Goal: Browse casually: Explore the website without a specific task or goal

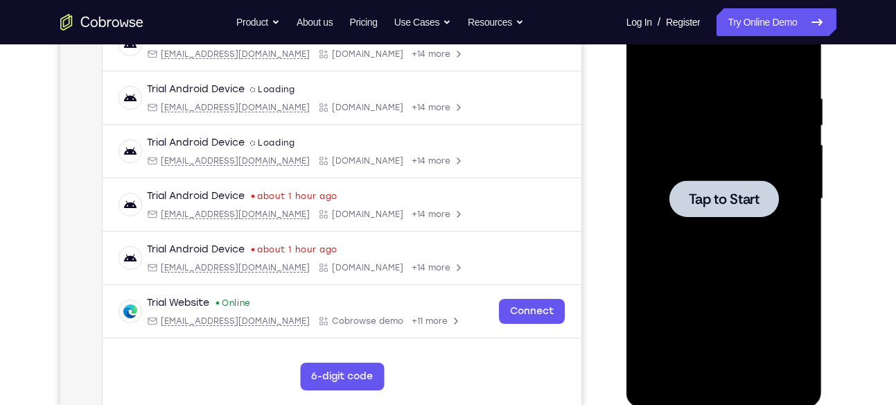
scroll to position [235, 0]
click at [737, 192] on span "Tap to Start" at bounding box center [724, 199] width 71 height 14
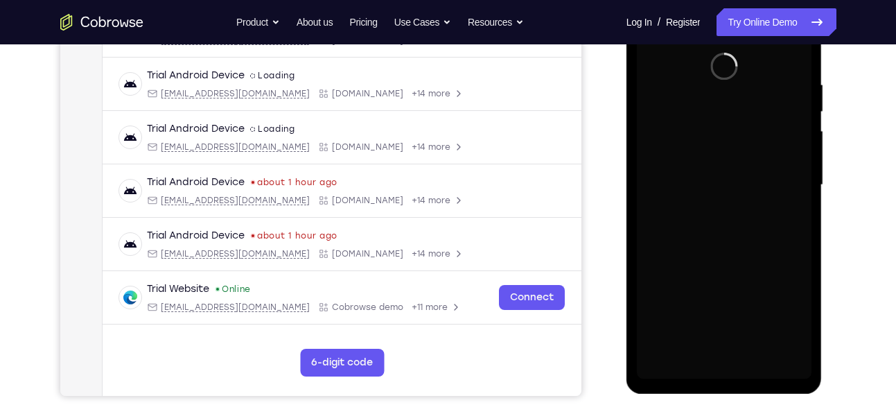
scroll to position [249, 0]
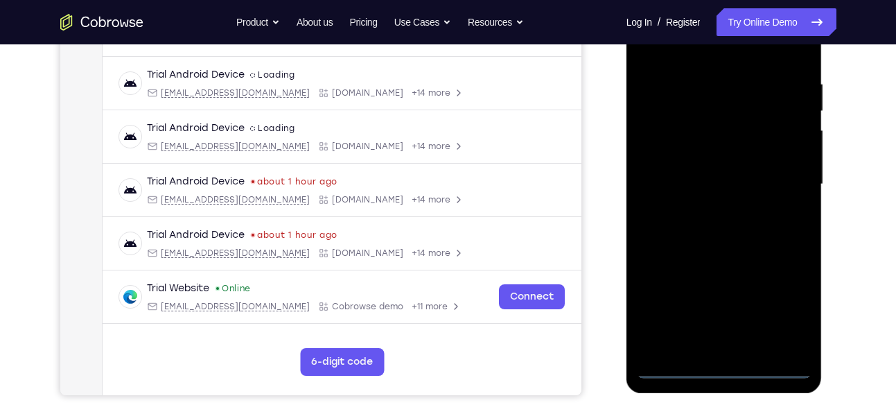
click at [721, 367] on div at bounding box center [724, 184] width 175 height 388
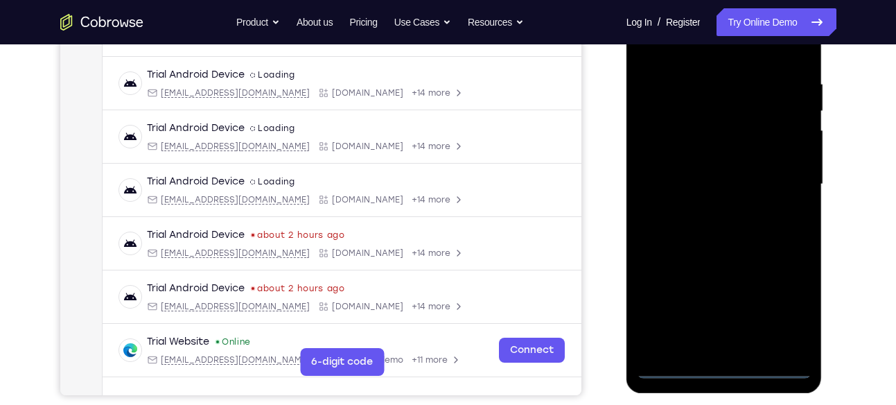
click at [789, 308] on div at bounding box center [724, 184] width 175 height 388
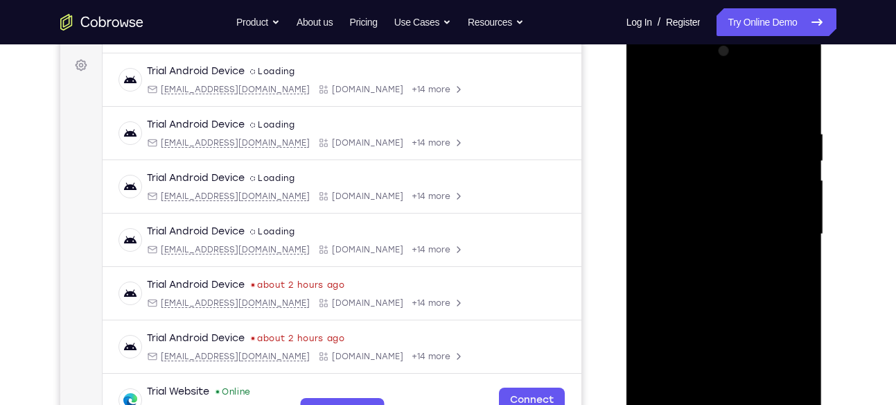
scroll to position [198, 0]
click at [696, 107] on div at bounding box center [724, 236] width 175 height 388
click at [781, 225] on div at bounding box center [724, 236] width 175 height 388
click at [707, 259] on div at bounding box center [724, 236] width 175 height 388
click at [697, 218] on div at bounding box center [724, 236] width 175 height 388
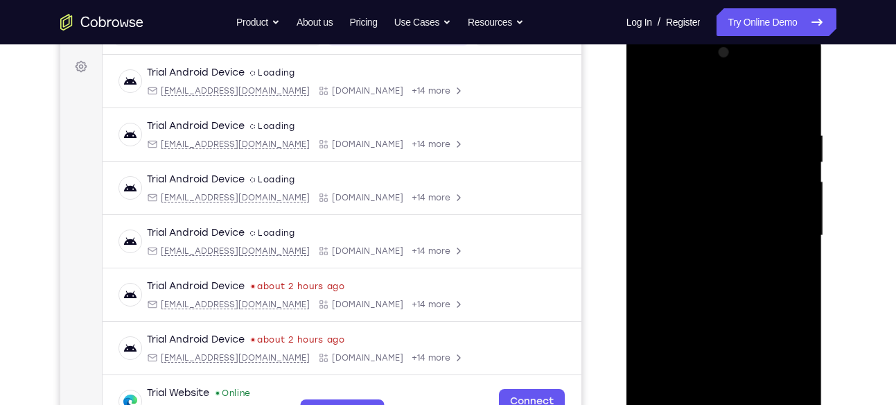
click at [711, 202] on div at bounding box center [724, 236] width 175 height 388
click at [707, 232] on div at bounding box center [724, 236] width 175 height 388
click at [696, 278] on div at bounding box center [724, 236] width 175 height 388
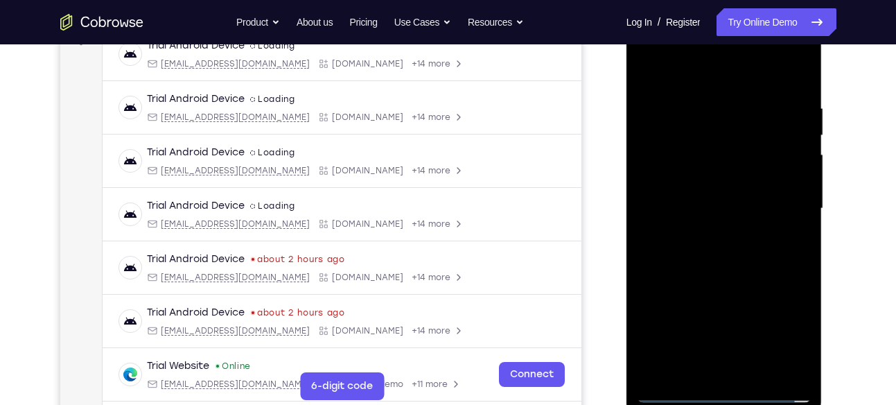
scroll to position [226, 0]
click at [719, 246] on div at bounding box center [724, 208] width 175 height 388
click at [741, 267] on div at bounding box center [724, 208] width 175 height 388
click at [799, 69] on div at bounding box center [724, 208] width 175 height 388
click at [645, 68] on div at bounding box center [724, 208] width 175 height 388
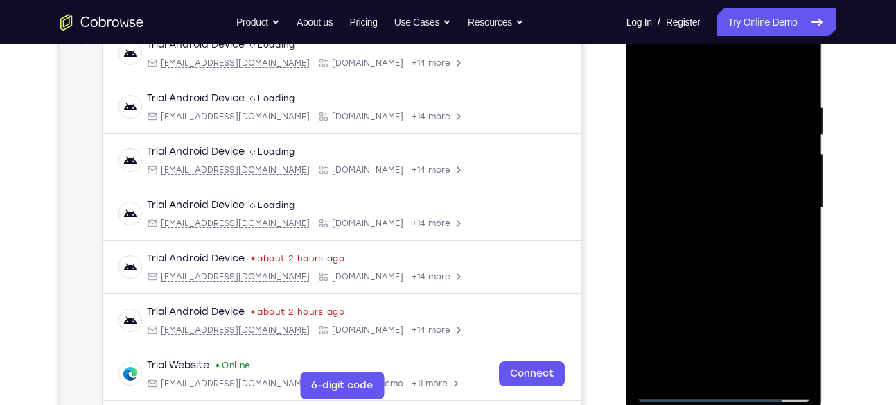
click at [660, 370] on div at bounding box center [724, 208] width 175 height 388
drag, startPoint x: 727, startPoint y: 145, endPoint x: 714, endPoint y: 322, distance: 177.2
click at [714, 322] on div at bounding box center [724, 208] width 175 height 388
click at [759, 366] on div at bounding box center [724, 208] width 175 height 388
click at [732, 282] on div at bounding box center [724, 208] width 175 height 388
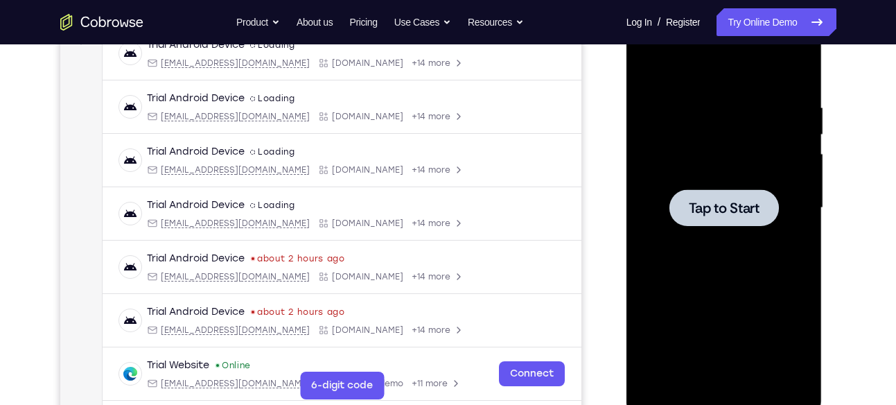
click at [721, 209] on span "Tap to Start" at bounding box center [724, 208] width 71 height 14
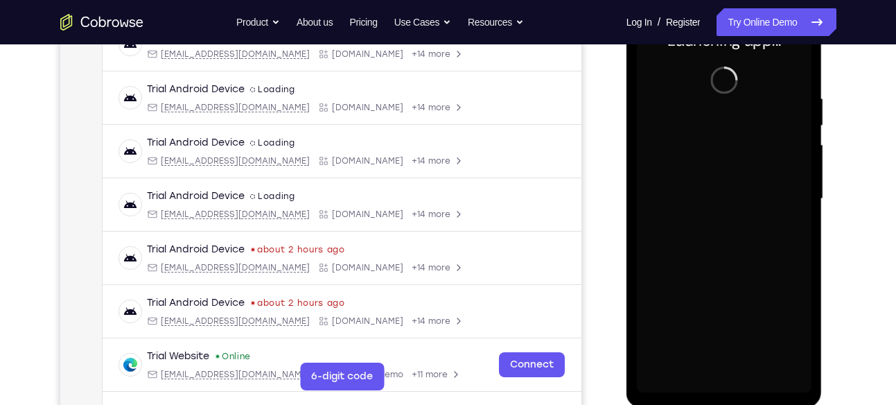
scroll to position [244, 0]
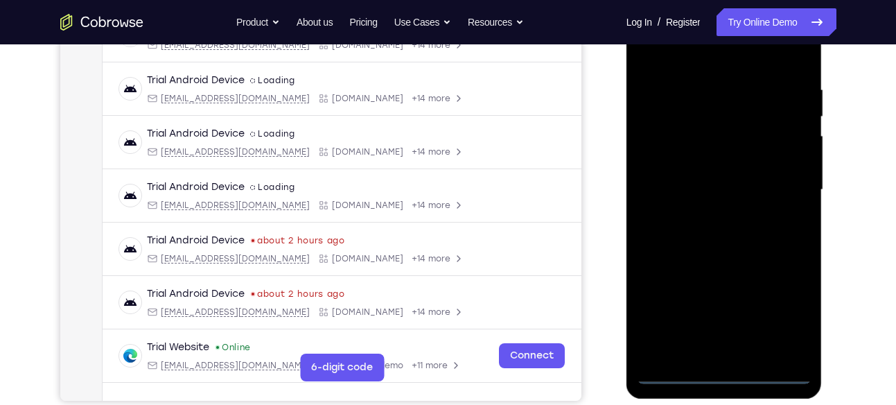
click at [730, 376] on div at bounding box center [724, 190] width 175 height 388
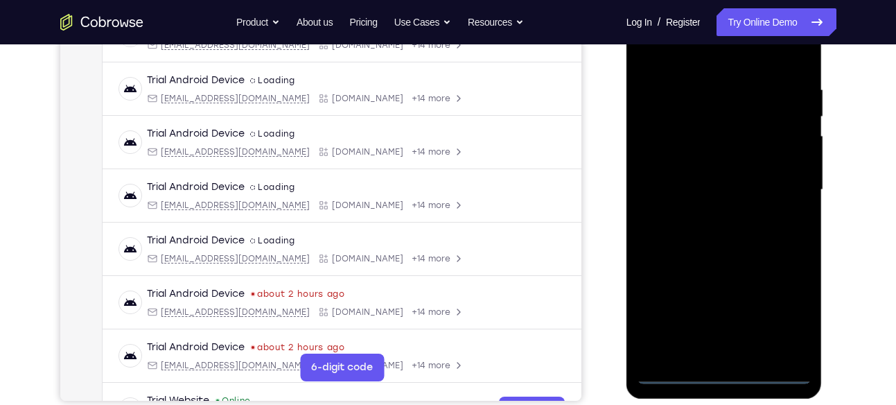
click at [782, 315] on div at bounding box center [724, 190] width 175 height 388
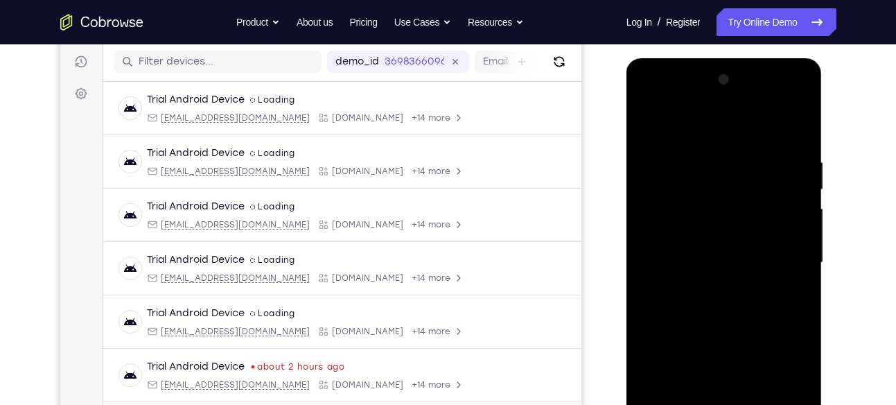
scroll to position [164, 0]
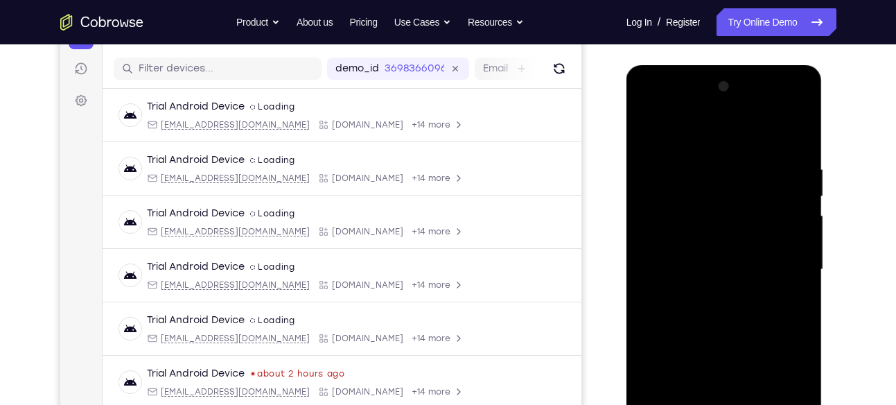
click at [692, 134] on div at bounding box center [724, 270] width 175 height 388
click at [788, 268] on div at bounding box center [724, 270] width 175 height 388
click at [705, 294] on div at bounding box center [724, 270] width 175 height 388
click at [699, 251] on div at bounding box center [724, 270] width 175 height 388
click at [710, 241] on div at bounding box center [724, 270] width 175 height 388
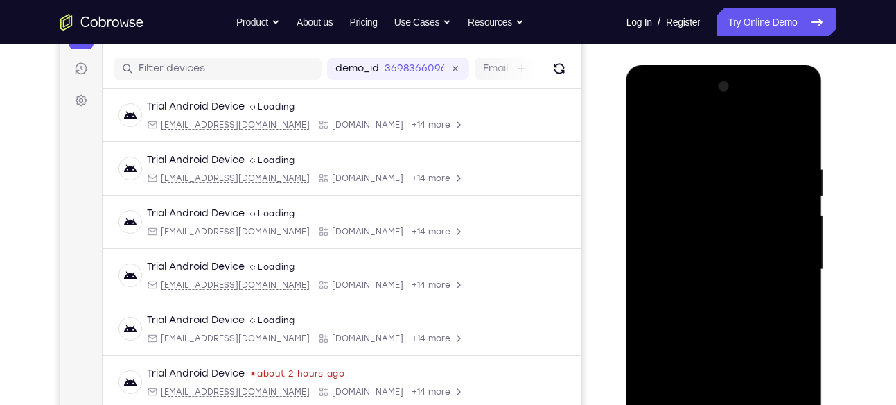
click at [711, 263] on div at bounding box center [724, 270] width 175 height 388
click at [701, 310] on div at bounding box center [724, 270] width 175 height 388
click at [718, 304] on div at bounding box center [724, 270] width 175 height 388
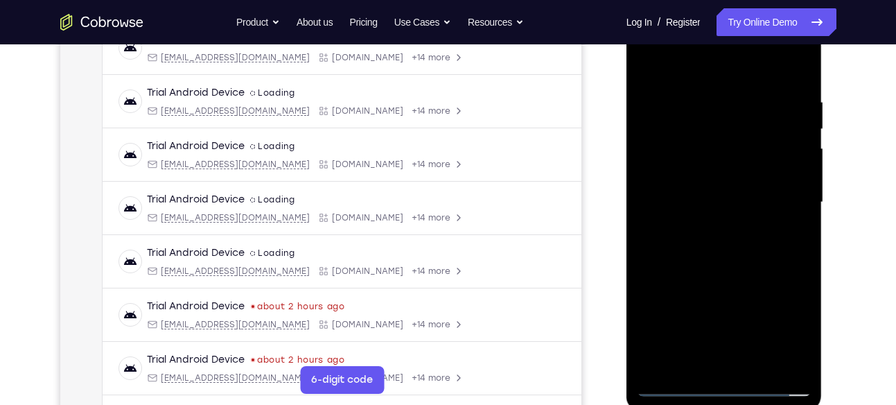
scroll to position [233, 0]
click at [724, 265] on div at bounding box center [724, 201] width 175 height 388
click at [689, 360] on div at bounding box center [724, 201] width 175 height 388
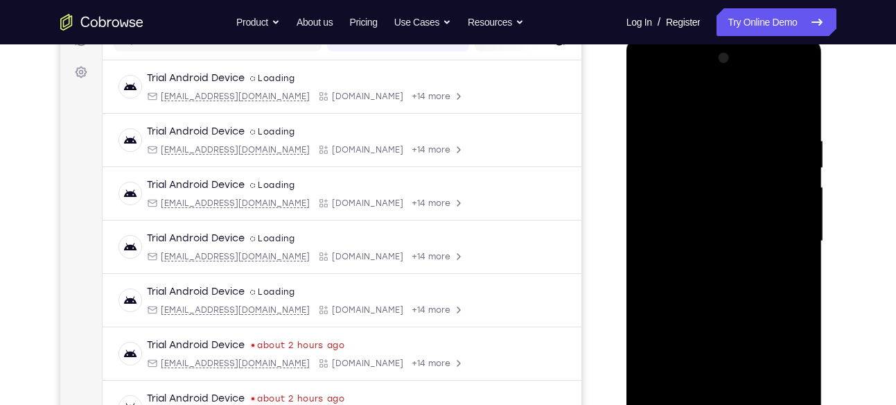
click at [693, 99] on div at bounding box center [724, 241] width 175 height 388
click at [688, 137] on div at bounding box center [724, 241] width 175 height 388
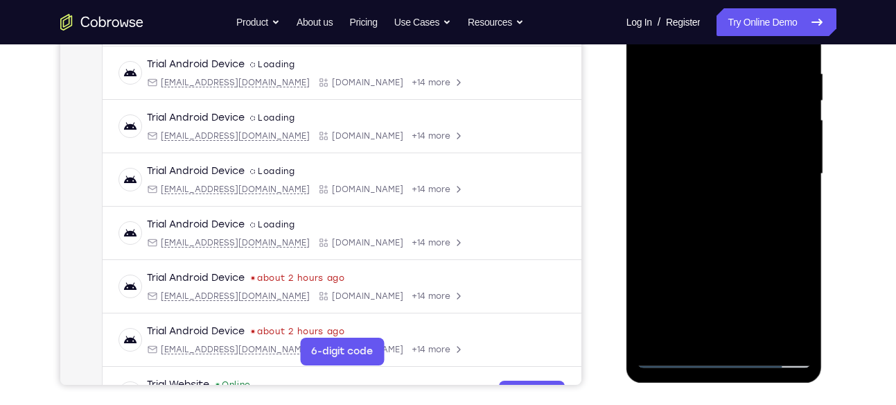
scroll to position [263, 0]
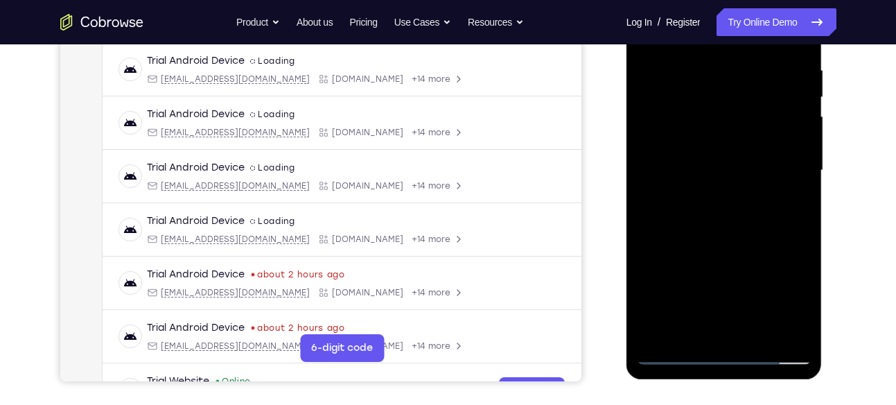
drag, startPoint x: 728, startPoint y: 262, endPoint x: 737, endPoint y: 137, distance: 125.7
click at [737, 137] on div at bounding box center [724, 170] width 175 height 388
click at [681, 250] on div at bounding box center [724, 170] width 175 height 388
click at [670, 230] on div at bounding box center [724, 170] width 175 height 388
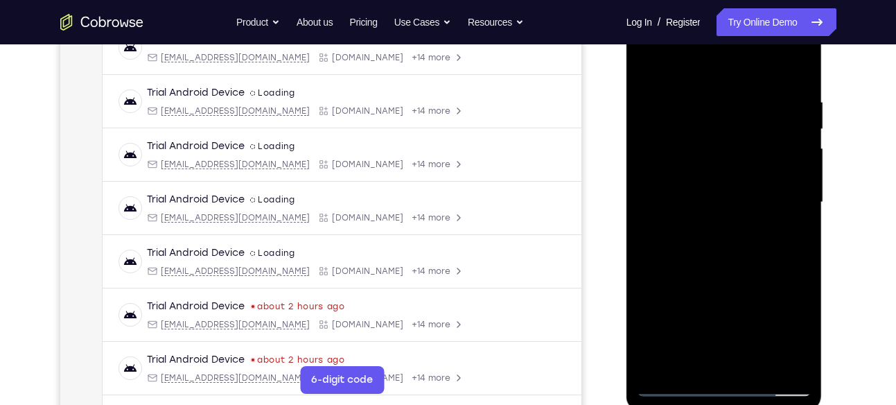
scroll to position [231, 0]
click at [661, 366] on div at bounding box center [724, 203] width 175 height 388
click at [761, 366] on div at bounding box center [724, 203] width 175 height 388
click at [729, 275] on div at bounding box center [724, 203] width 175 height 388
click at [651, 59] on div at bounding box center [724, 203] width 175 height 388
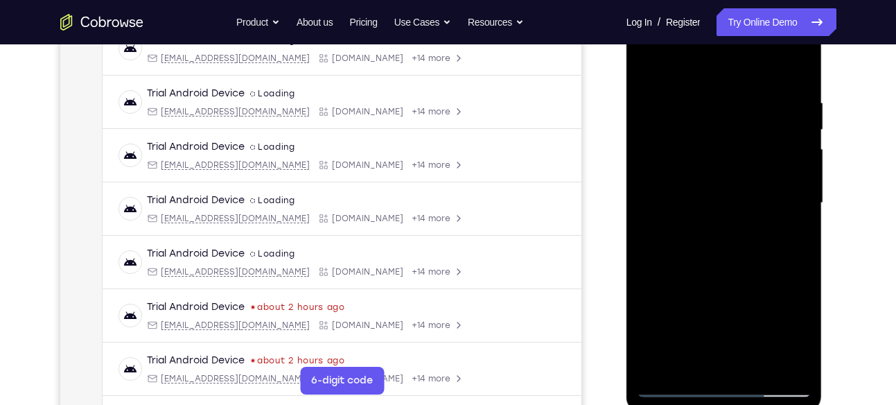
drag, startPoint x: 698, startPoint y: 129, endPoint x: 700, endPoint y: 296, distance: 167.0
click at [700, 296] on div at bounding box center [724, 203] width 175 height 388
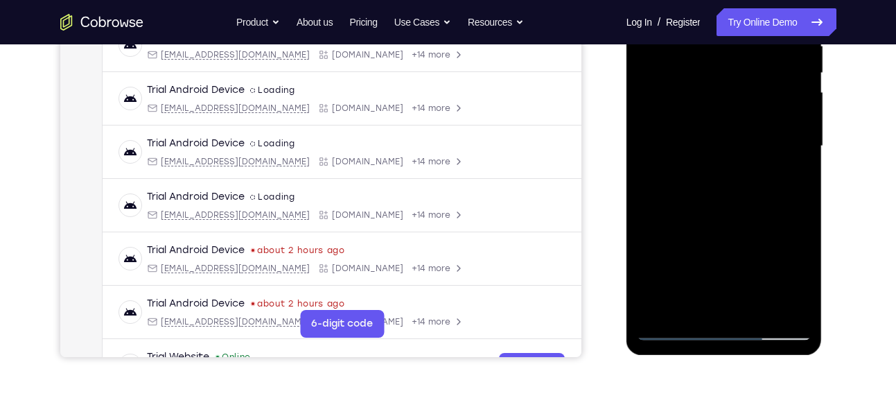
scroll to position [293, 0]
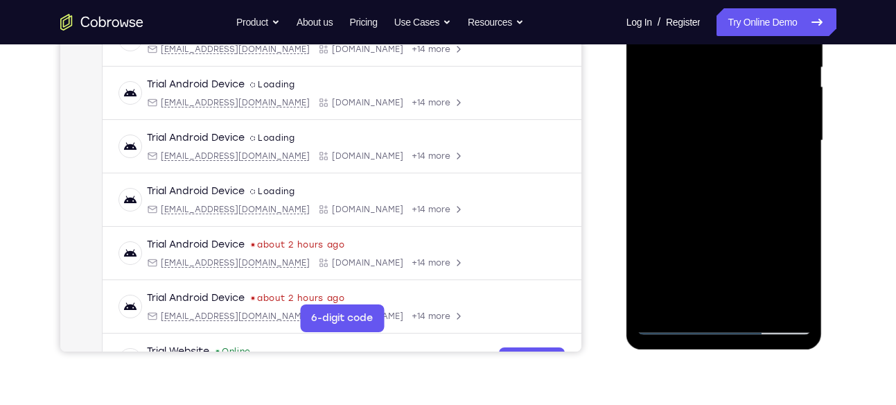
click at [692, 301] on div at bounding box center [724, 141] width 175 height 388
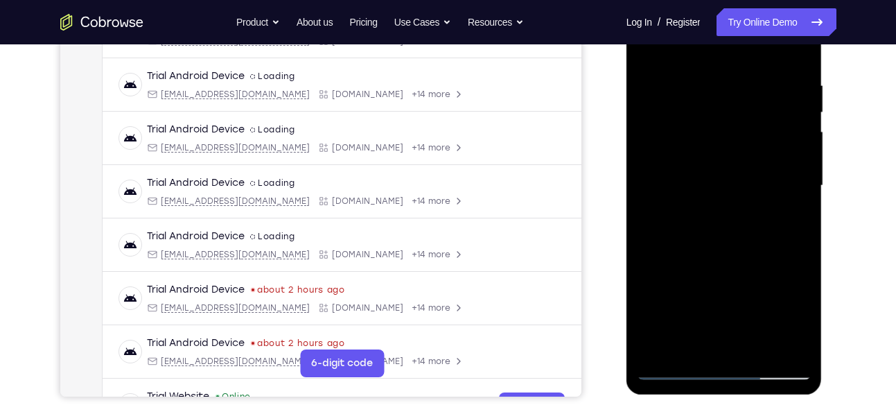
scroll to position [232, 0]
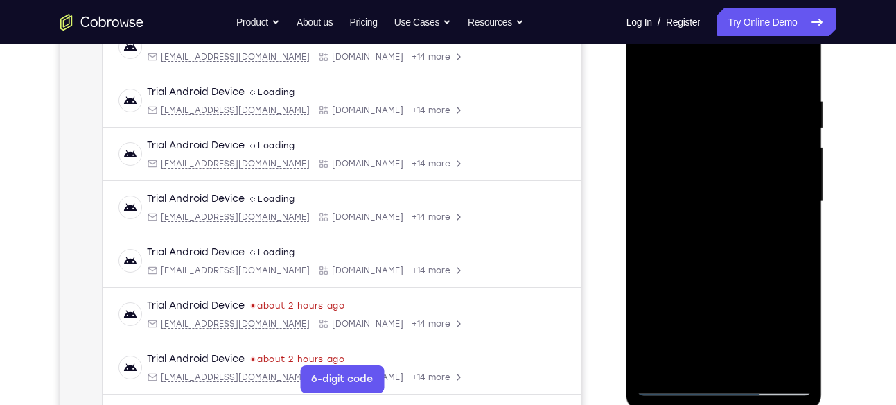
click at [688, 62] on div at bounding box center [724, 202] width 175 height 388
click at [797, 125] on div at bounding box center [724, 202] width 175 height 388
click at [694, 128] on div at bounding box center [724, 202] width 175 height 388
click at [735, 251] on div at bounding box center [724, 202] width 175 height 388
click at [649, 62] on div at bounding box center [724, 202] width 175 height 388
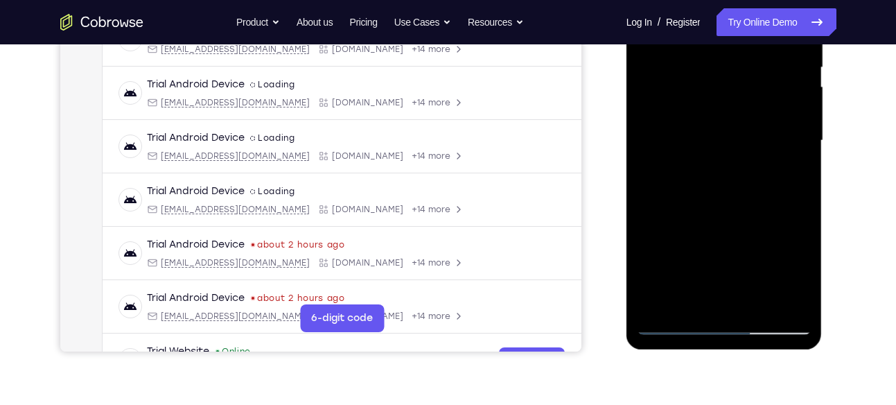
scroll to position [294, 0]
click at [677, 243] on div at bounding box center [724, 140] width 175 height 388
click at [665, 264] on div at bounding box center [724, 140] width 175 height 388
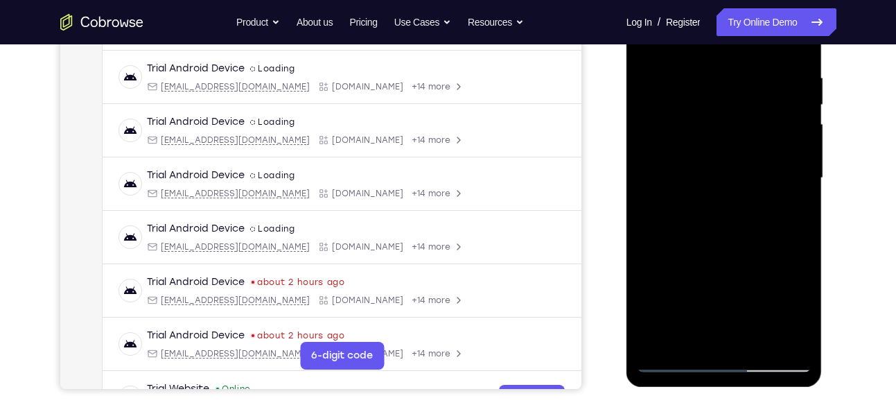
scroll to position [255, 0]
drag, startPoint x: 719, startPoint y: 210, endPoint x: 716, endPoint y: 146, distance: 64.5
click at [716, 146] on div at bounding box center [724, 179] width 175 height 388
drag, startPoint x: 714, startPoint y: 246, endPoint x: 715, endPoint y: 134, distance: 112.3
click at [715, 134] on div at bounding box center [724, 179] width 175 height 388
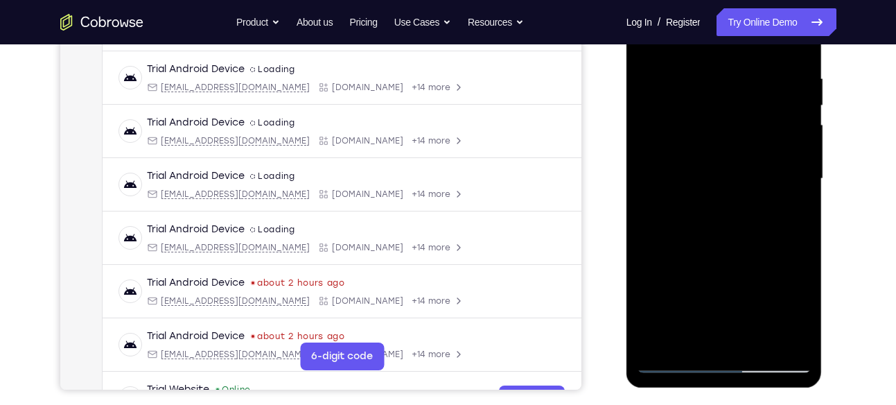
drag, startPoint x: 732, startPoint y: 231, endPoint x: 735, endPoint y: 105, distance: 126.1
click at [735, 105] on div at bounding box center [724, 179] width 175 height 388
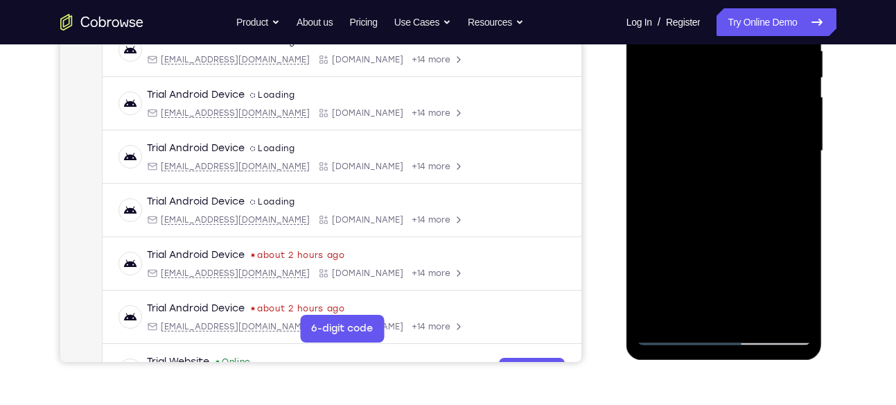
scroll to position [285, 0]
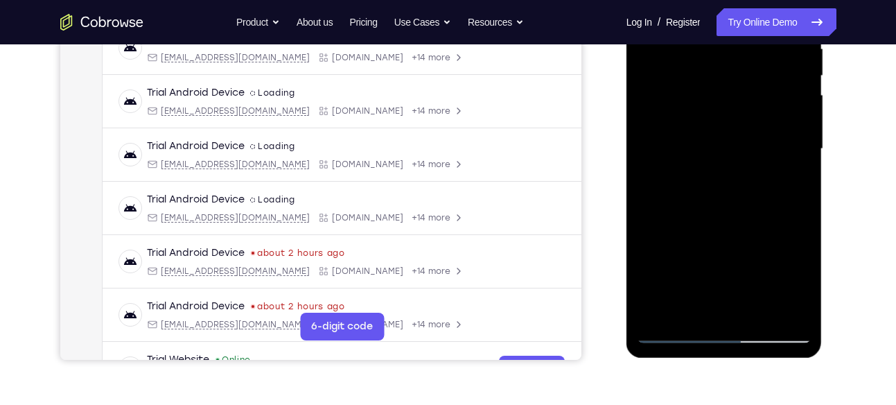
drag, startPoint x: 726, startPoint y: 185, endPoint x: 724, endPoint y: 105, distance: 79.7
click at [724, 105] on div at bounding box center [724, 149] width 175 height 388
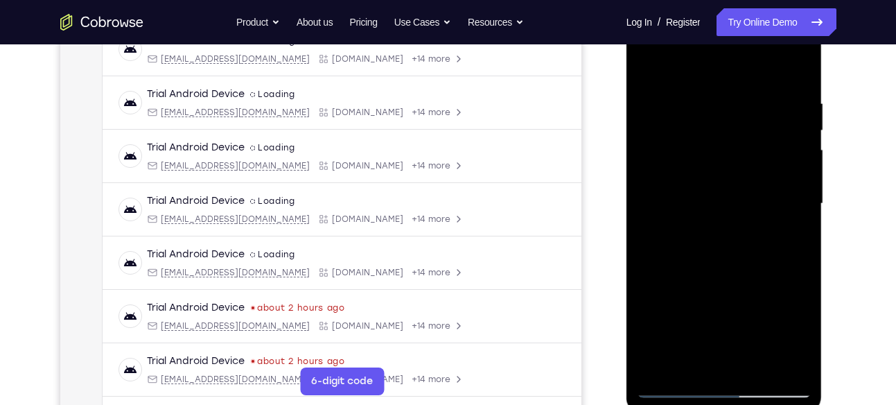
scroll to position [222, 0]
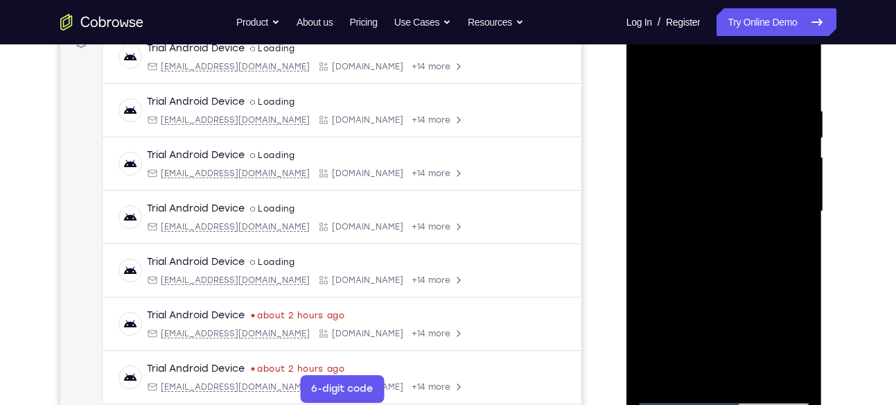
click at [648, 67] on div at bounding box center [724, 211] width 175 height 388
click at [650, 72] on div at bounding box center [724, 211] width 175 height 388
click at [649, 73] on div at bounding box center [724, 211] width 175 height 388
drag, startPoint x: 696, startPoint y: 171, endPoint x: 696, endPoint y: 228, distance: 56.8
click at [696, 228] on div at bounding box center [724, 211] width 175 height 388
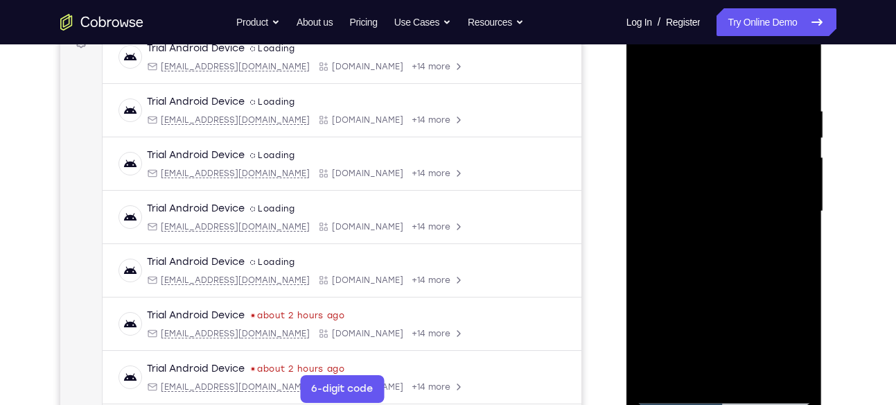
click at [668, 71] on div at bounding box center [724, 211] width 175 height 388
click at [710, 73] on div at bounding box center [724, 211] width 175 height 388
click at [682, 109] on div at bounding box center [724, 211] width 175 height 388
click at [732, 265] on div at bounding box center [724, 211] width 175 height 388
click at [692, 87] on div at bounding box center [724, 211] width 175 height 388
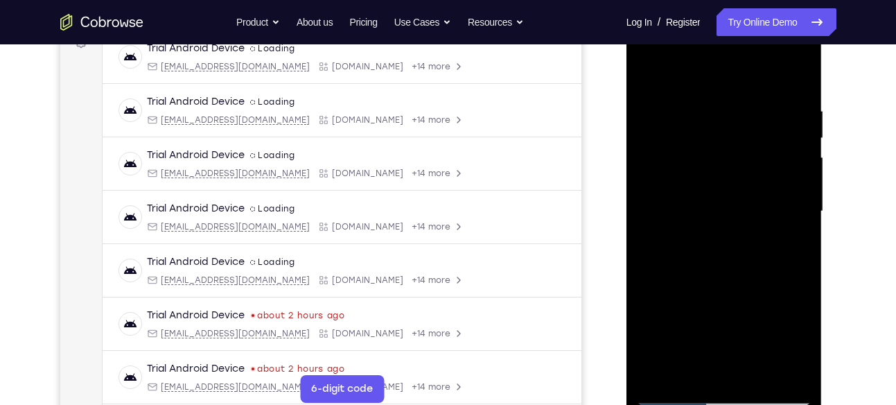
click at [685, 109] on div at bounding box center [724, 211] width 175 height 388
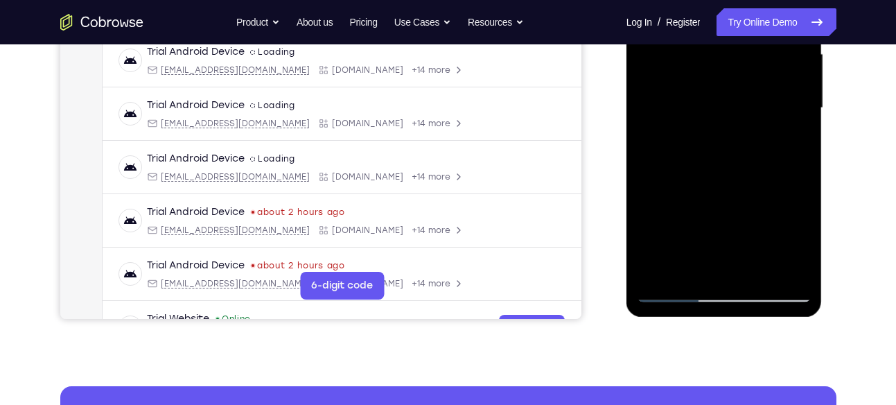
scroll to position [326, 0]
click at [657, 274] on div at bounding box center [724, 107] width 175 height 388
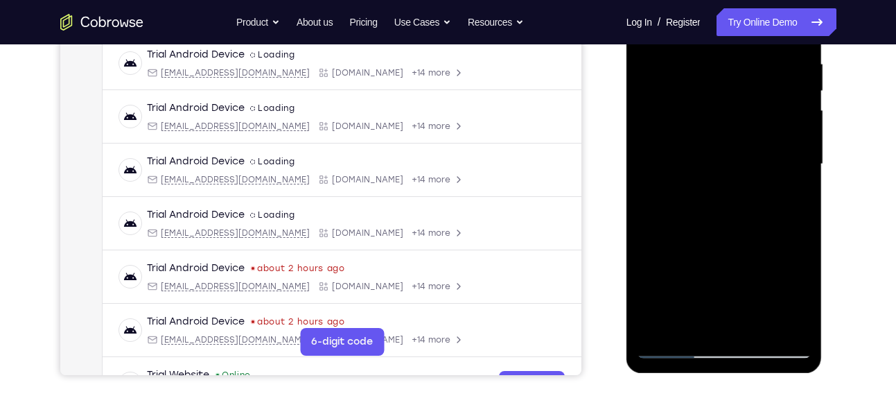
scroll to position [276, 0]
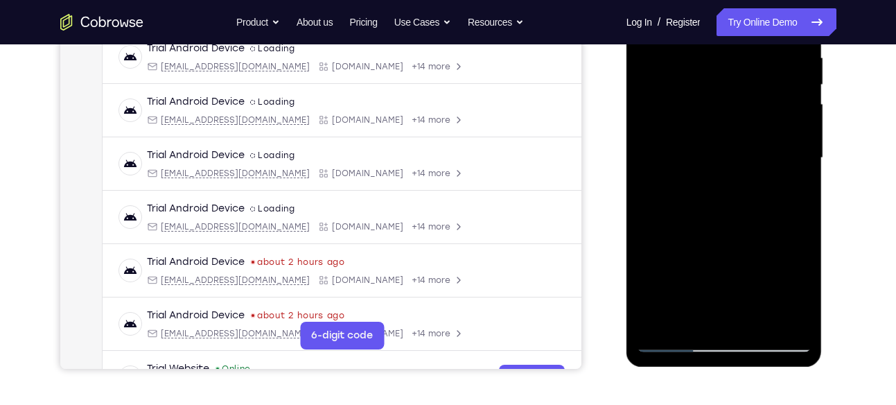
click at [654, 321] on div at bounding box center [724, 158] width 175 height 388
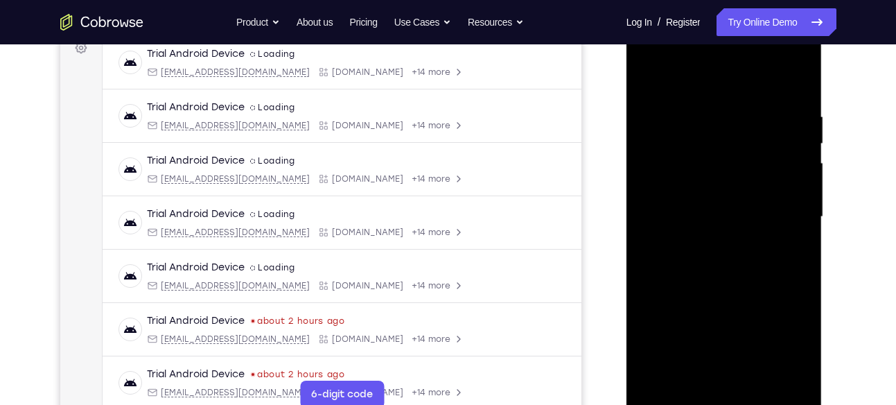
scroll to position [216, 0]
drag, startPoint x: 738, startPoint y: 146, endPoint x: 722, endPoint y: 299, distance: 154.7
click at [722, 299] on div at bounding box center [724, 218] width 175 height 388
click at [800, 78] on div at bounding box center [724, 218] width 175 height 388
click at [664, 105] on div at bounding box center [724, 218] width 175 height 388
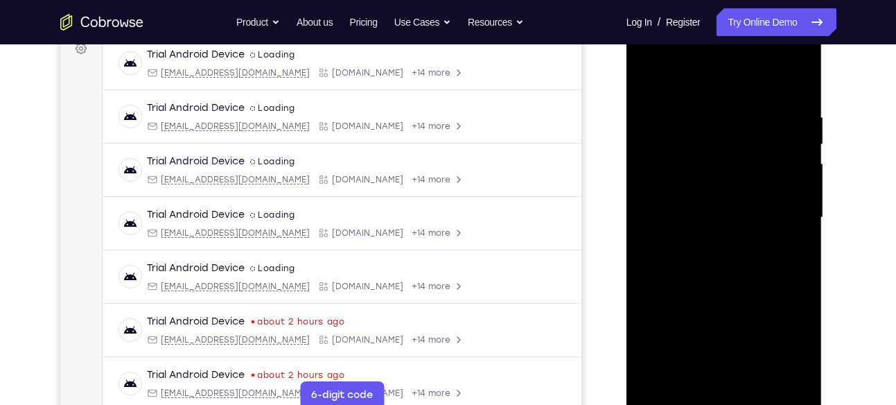
click at [655, 380] on div at bounding box center [724, 218] width 175 height 388
drag, startPoint x: 737, startPoint y: 144, endPoint x: 728, endPoint y: 321, distance: 176.9
click at [728, 321] on div at bounding box center [724, 218] width 175 height 388
